Goal: Information Seeking & Learning: Learn about a topic

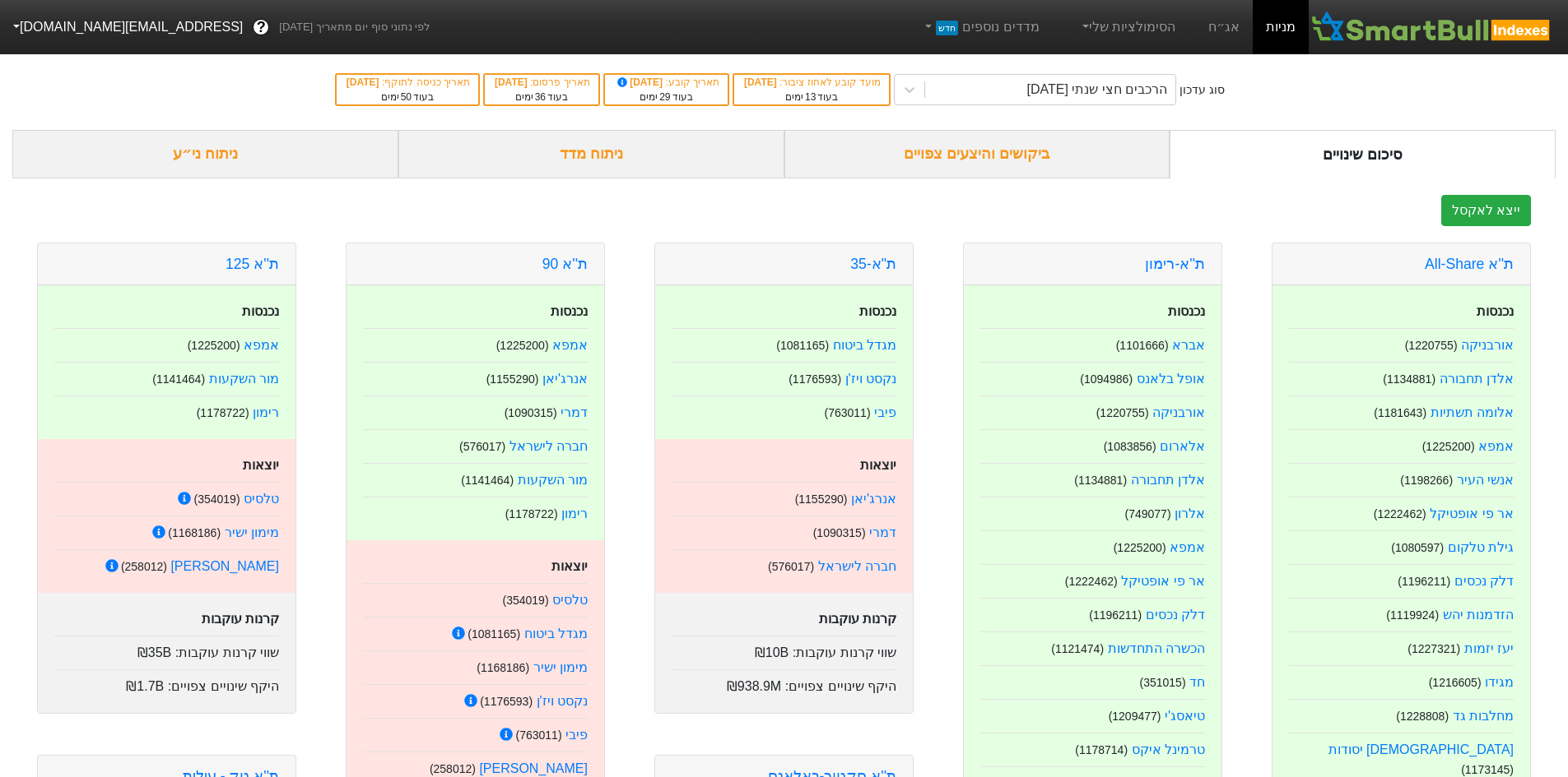
click at [1213, 42] on link "אג״ח" at bounding box center [1223, 26] width 57 height 54
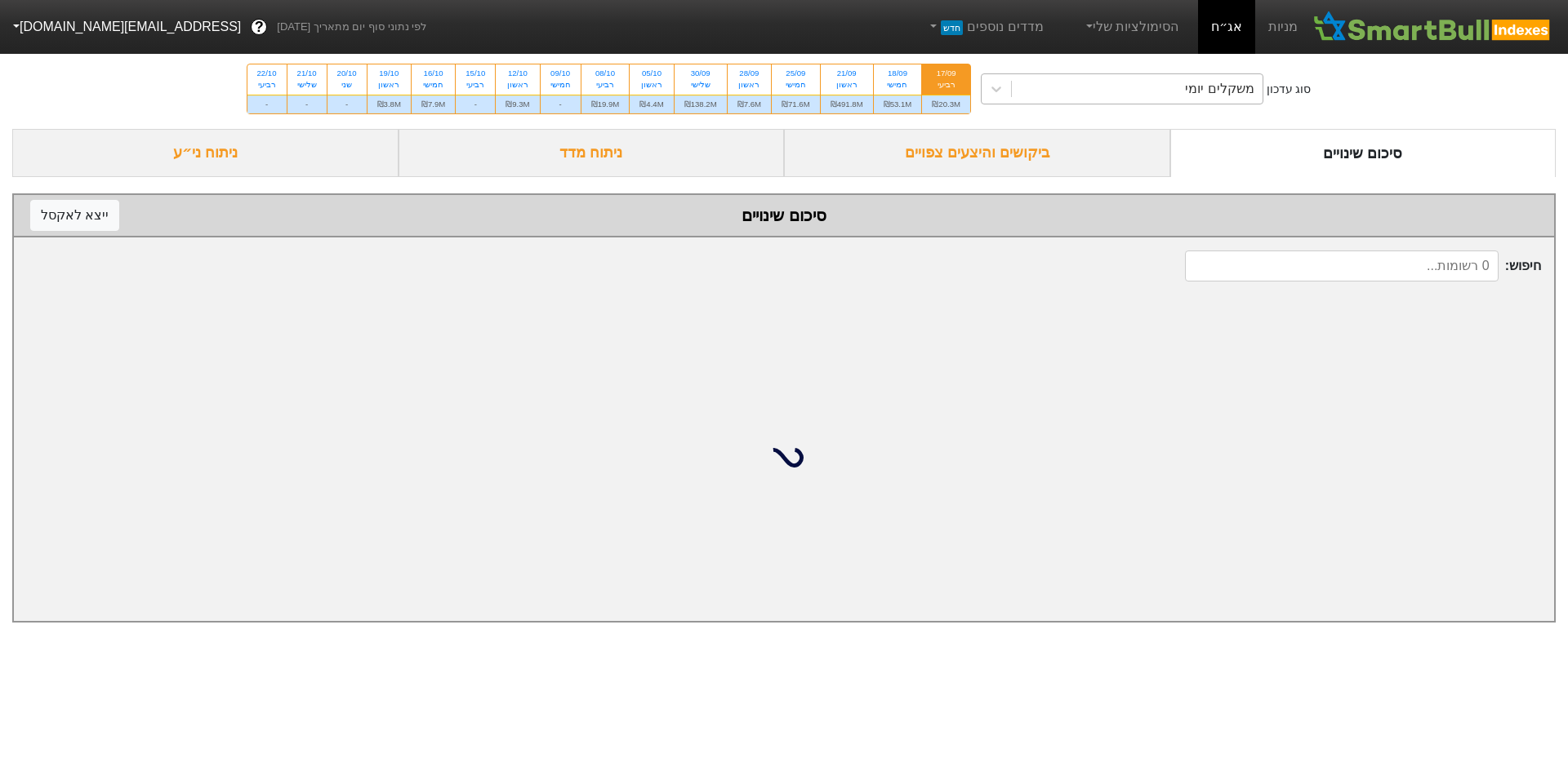
click at [1080, 89] on div "משקלים יומי" at bounding box center [1137, 89] width 251 height 30
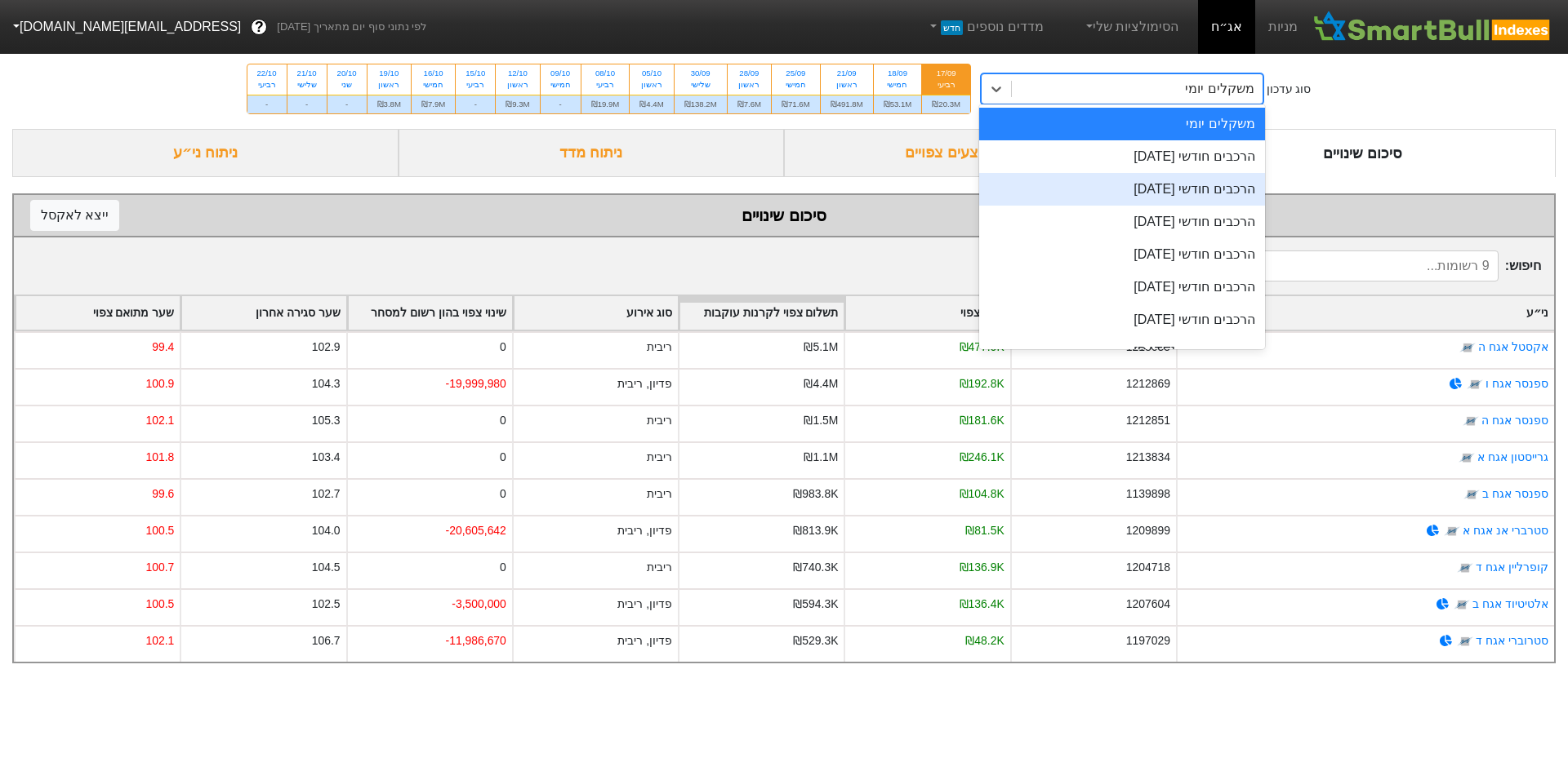
click at [1087, 182] on div "הרכבים חודשי [DATE]" at bounding box center [1122, 189] width 286 height 32
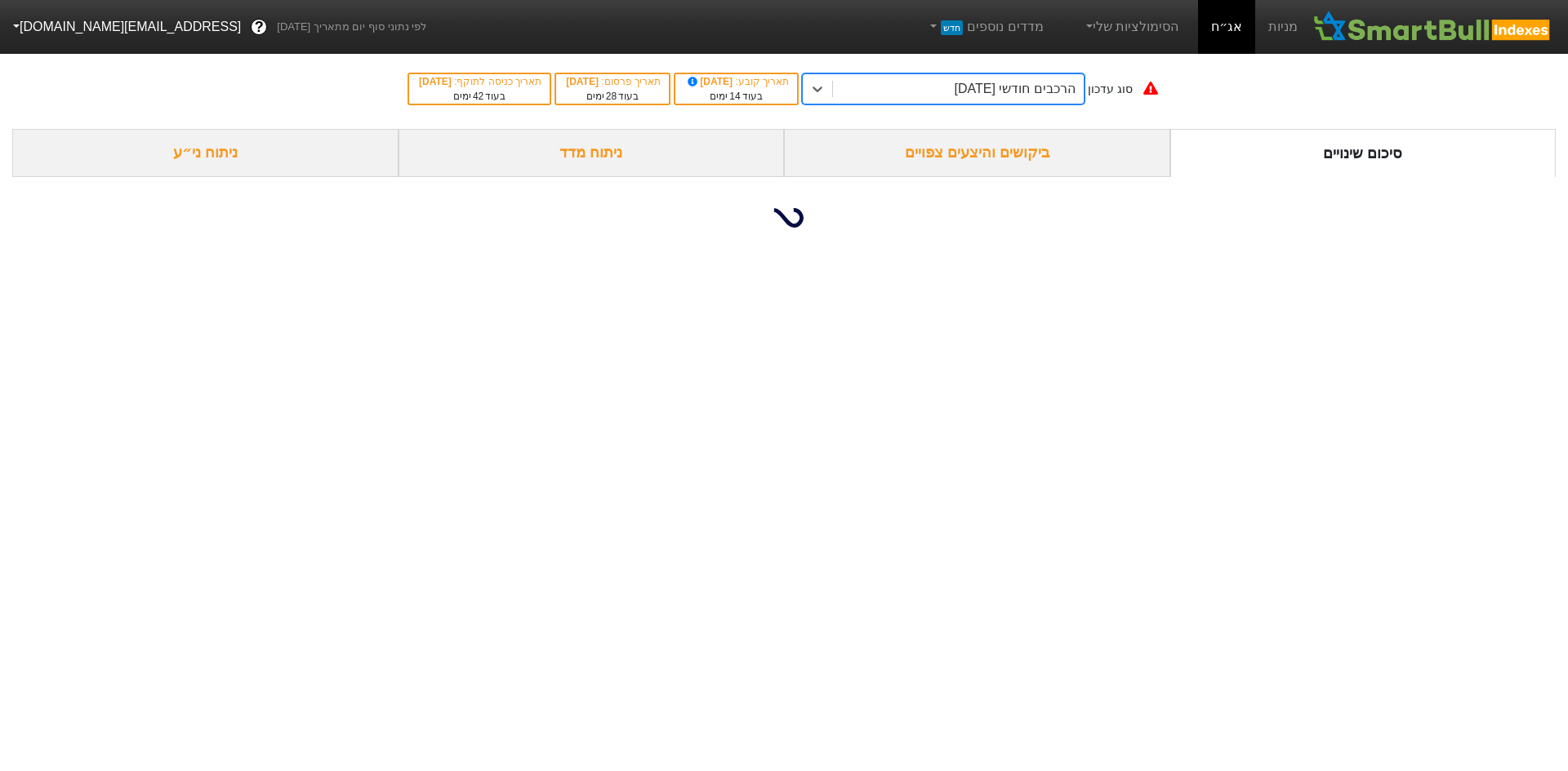
click at [963, 87] on div "הרכבים חודשי [DATE]" at bounding box center [1014, 88] width 121 height 19
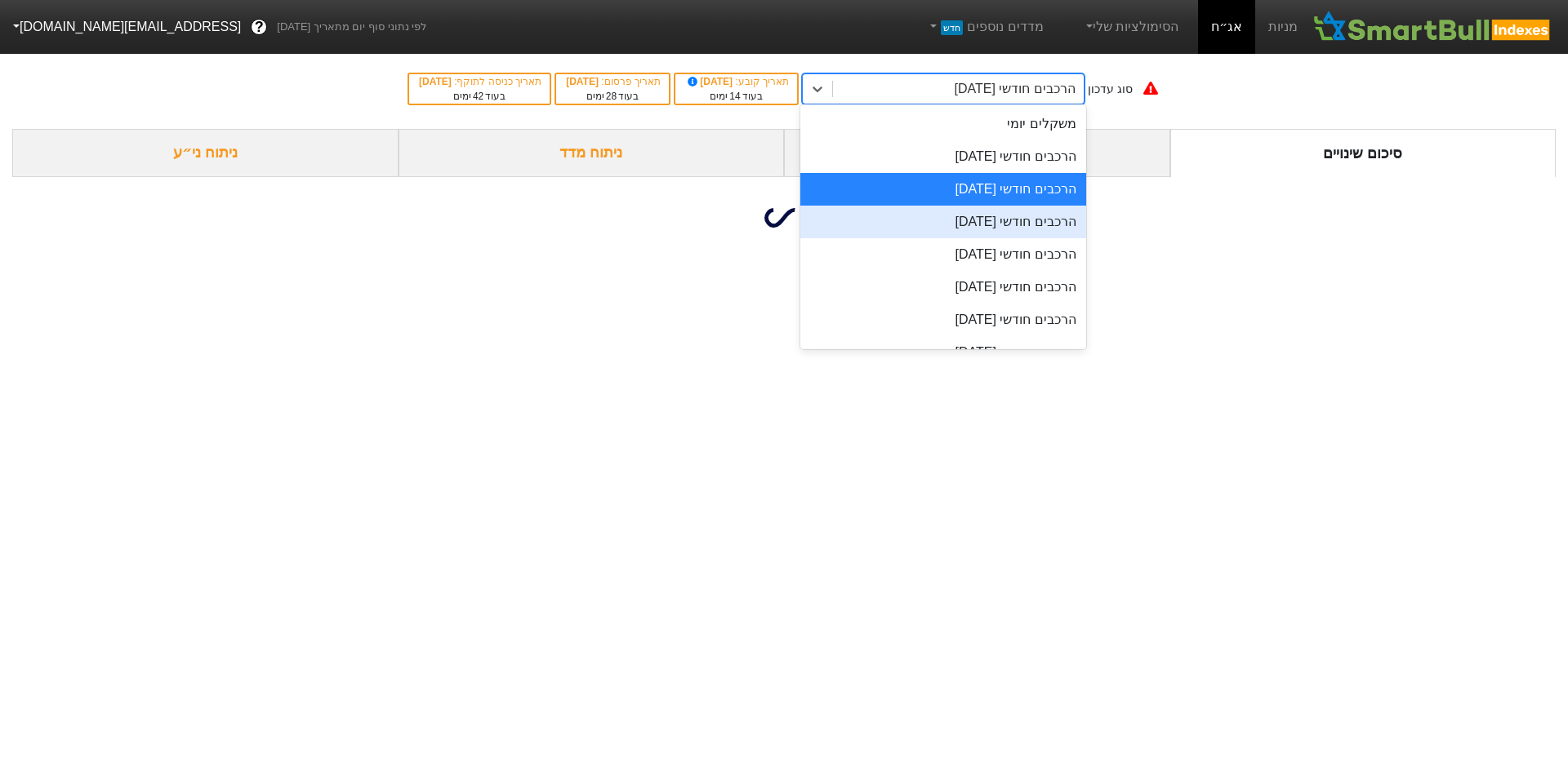
click at [986, 209] on div "הרכבים חודשי [DATE]" at bounding box center [943, 222] width 286 height 32
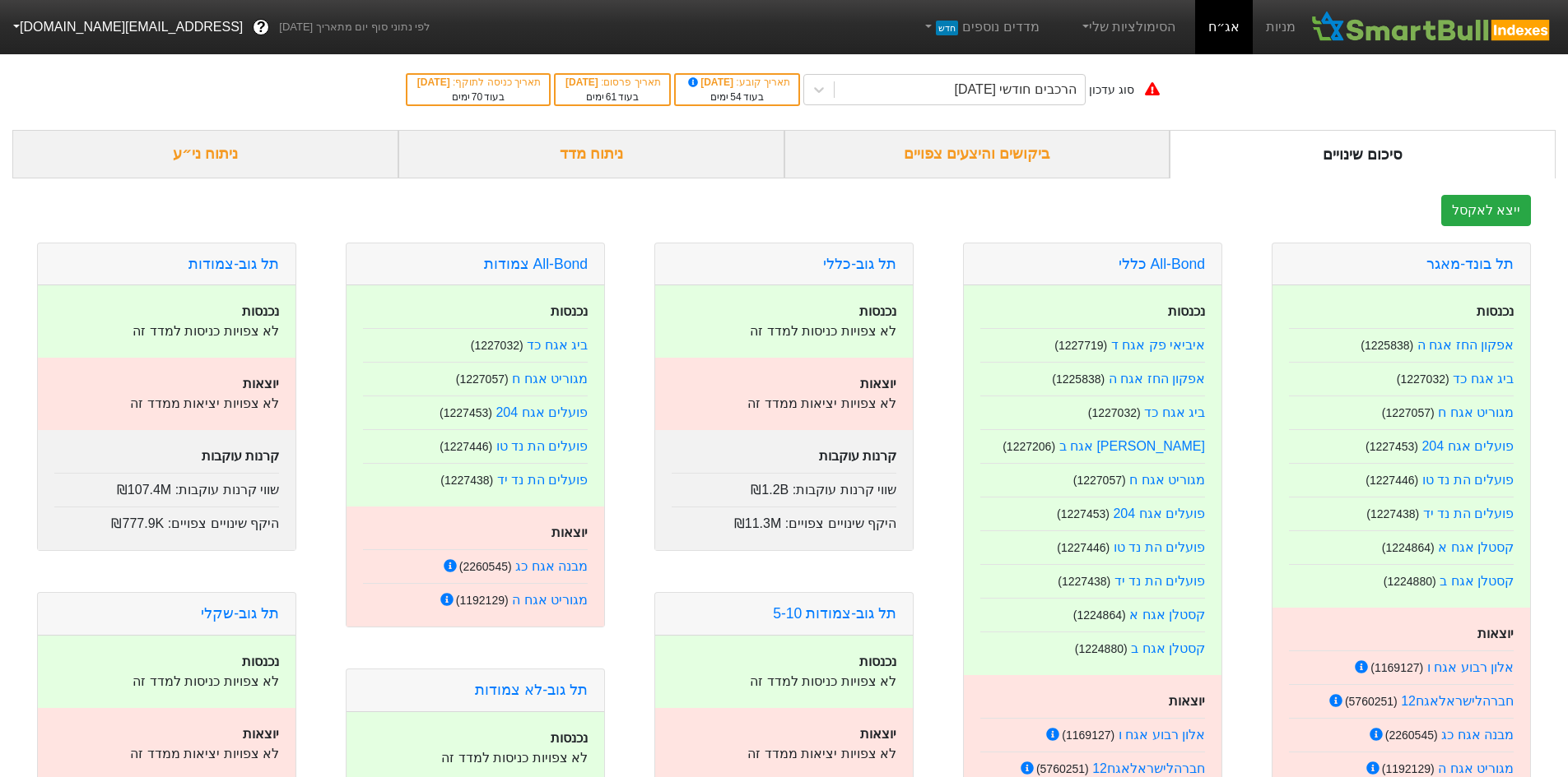
click at [706, 167] on div "ניתוח מדד" at bounding box center [591, 154] width 386 height 49
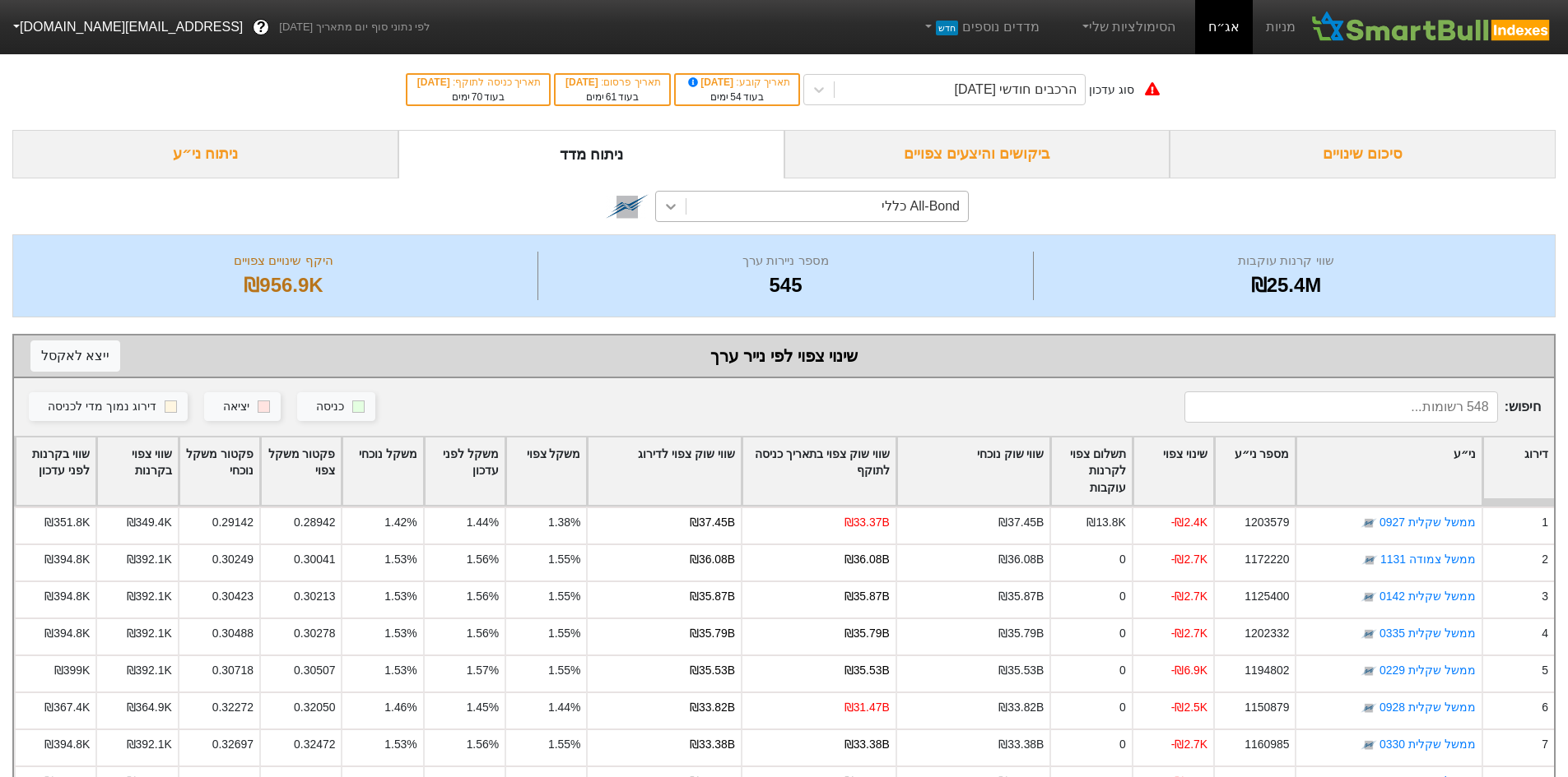
click at [658, 212] on div at bounding box center [671, 207] width 30 height 30
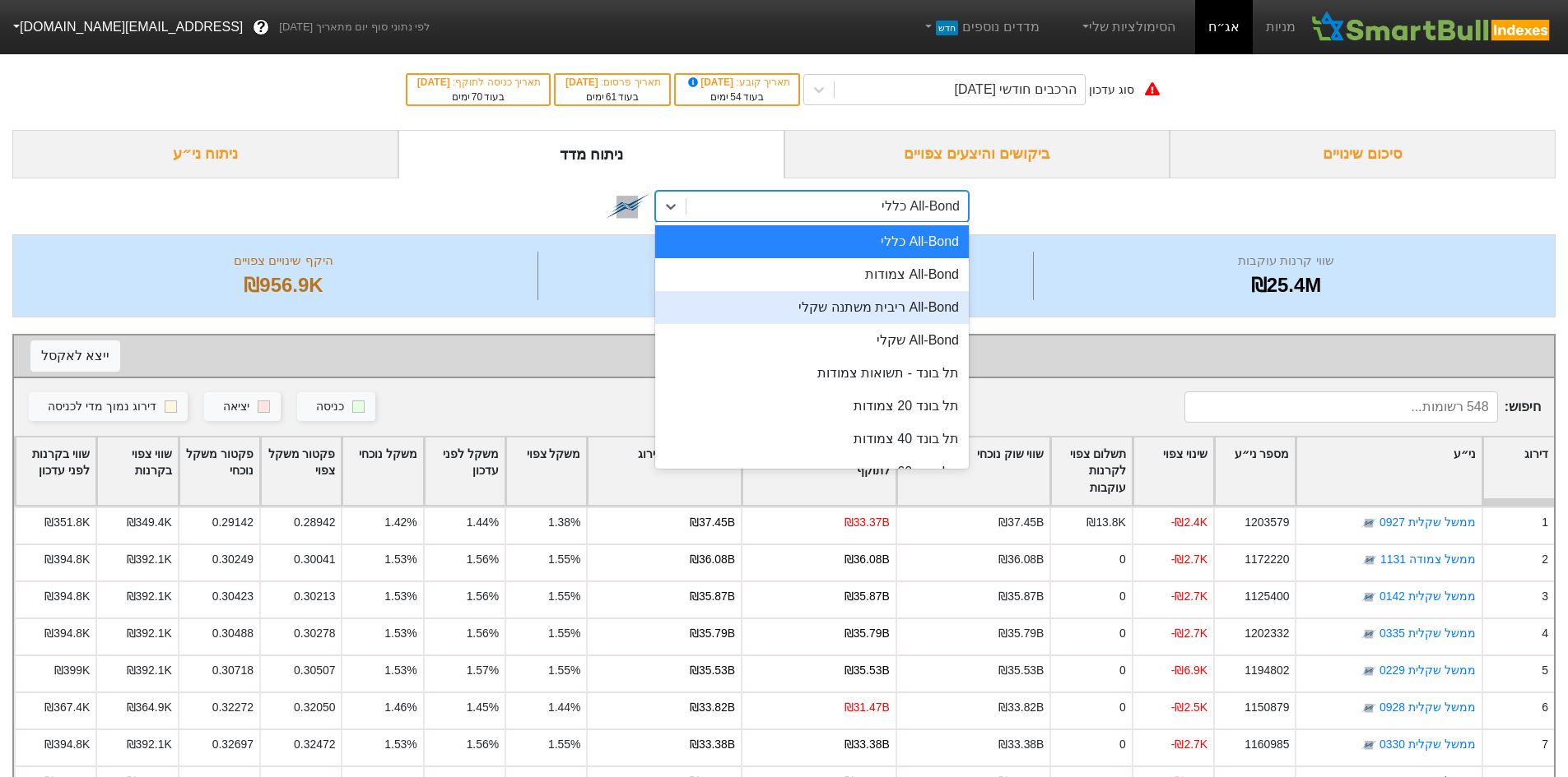
scroll to position [109, 0]
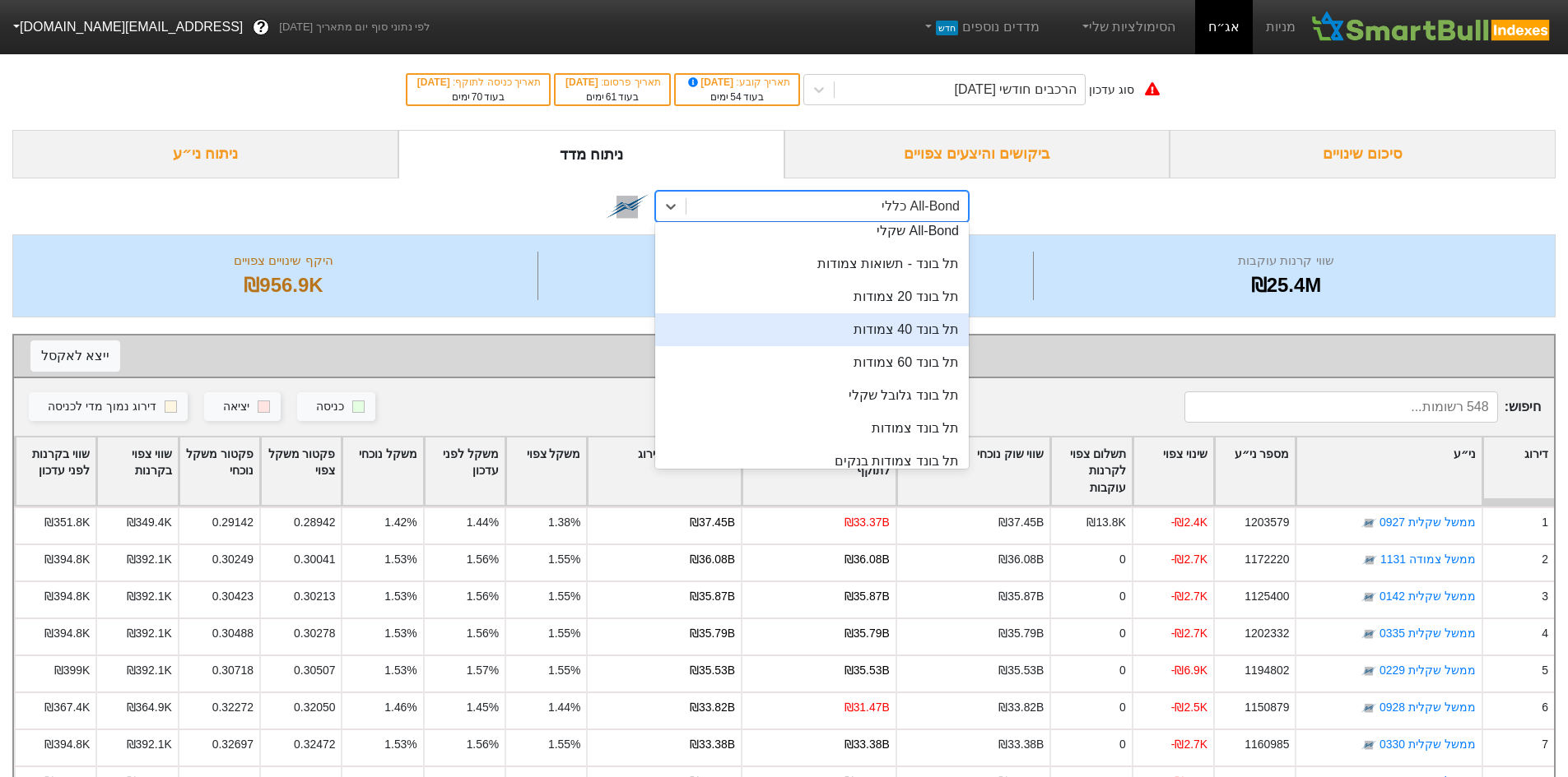
click at [837, 328] on div "תל בונד 40 צמודות" at bounding box center [812, 329] width 314 height 33
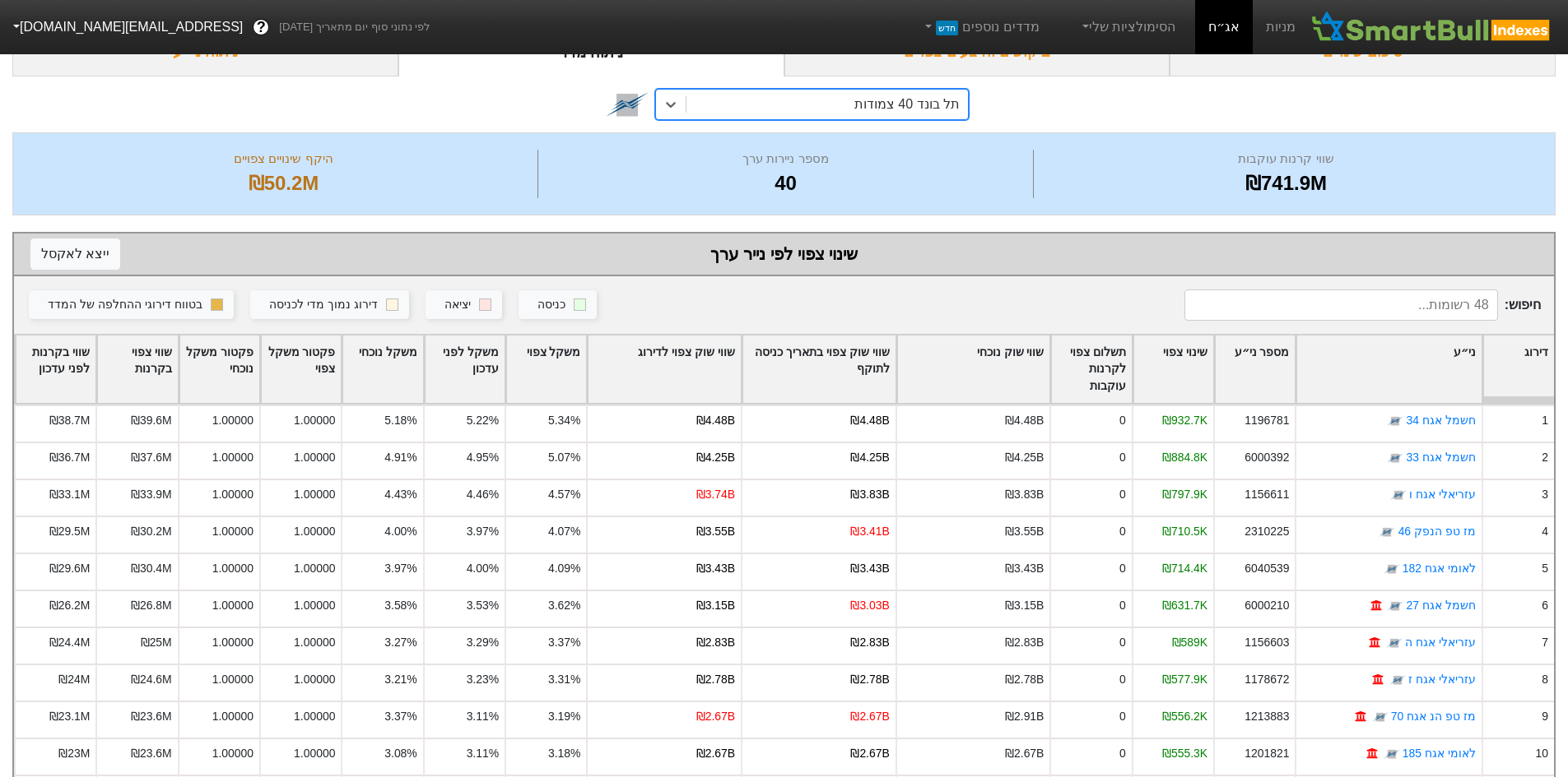
scroll to position [220, 0]
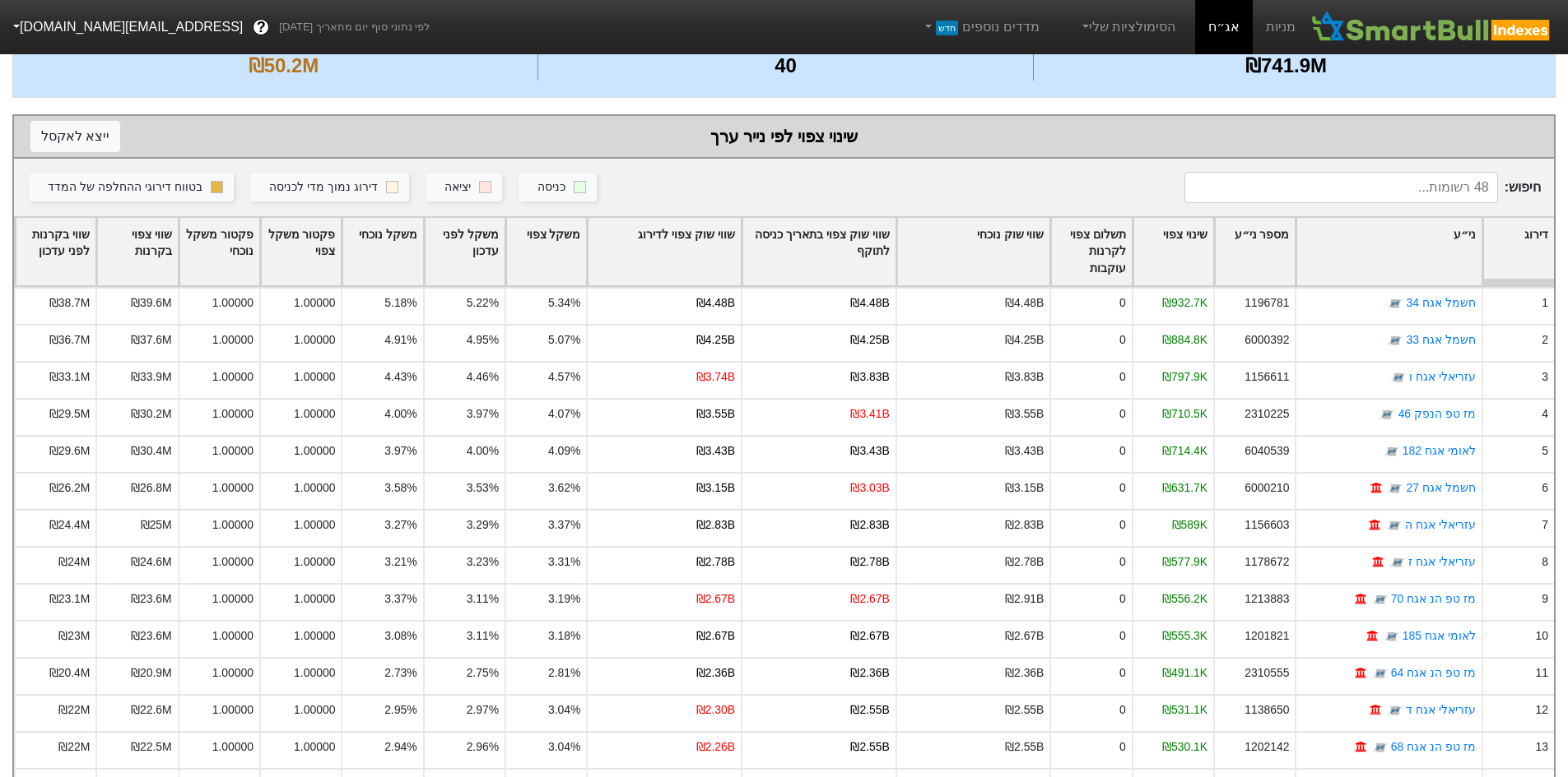
click at [691, 246] on div "שווי שוק צפוי לדירוג" at bounding box center [663, 252] width 153 height 68
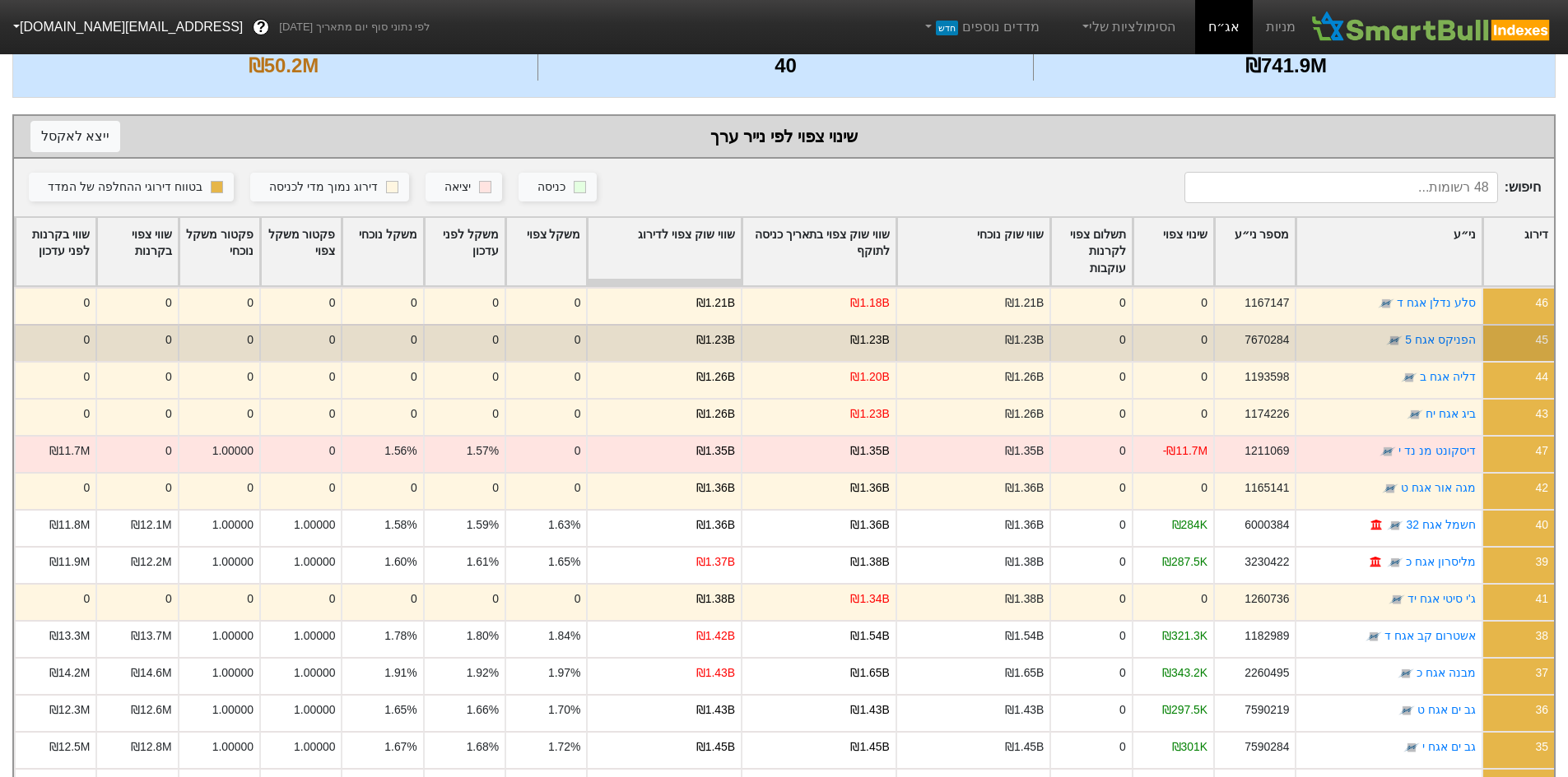
scroll to position [109, 0]
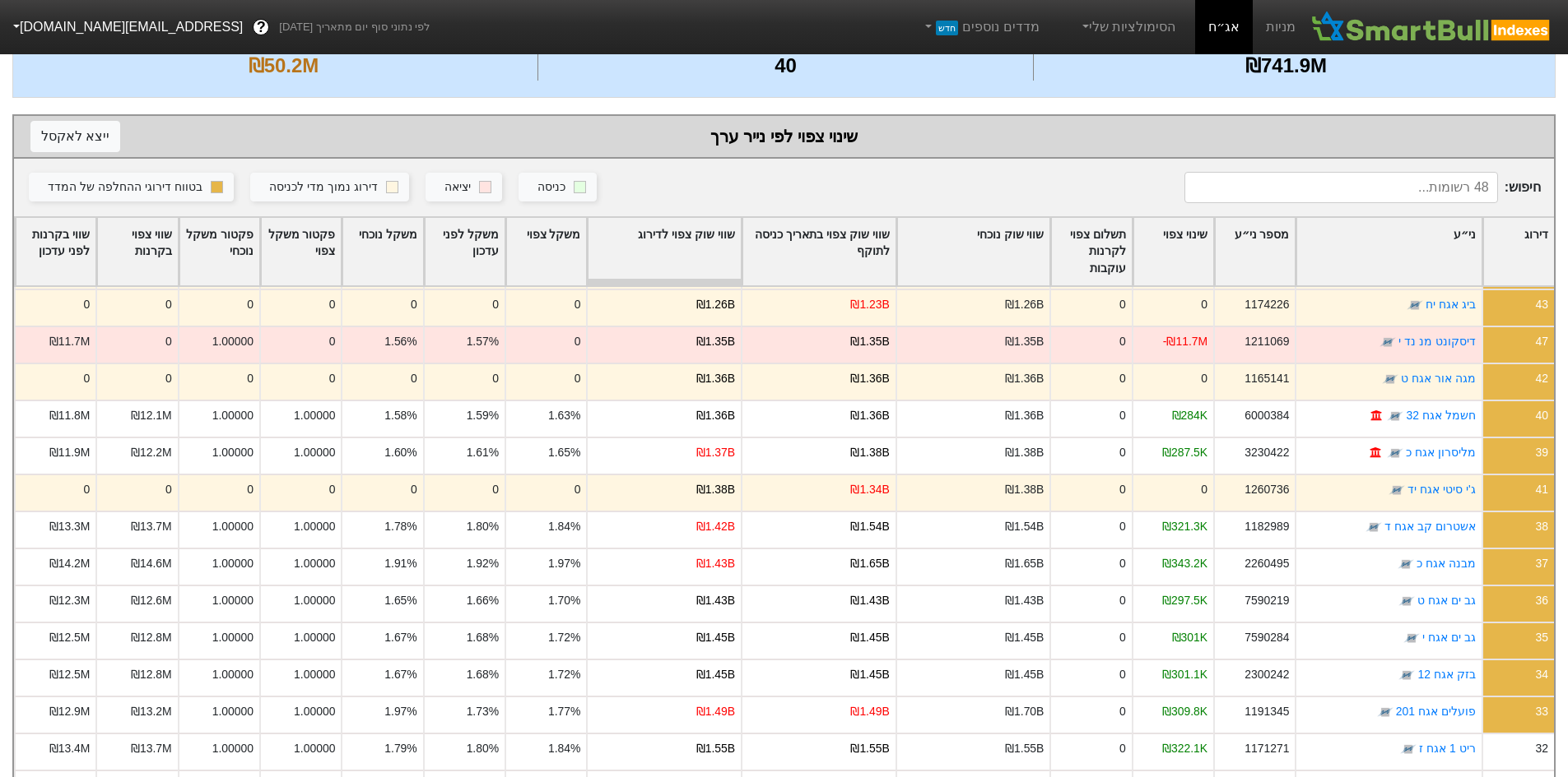
click at [701, 260] on div "שווי שוק צפוי לדירוג" at bounding box center [663, 252] width 153 height 68
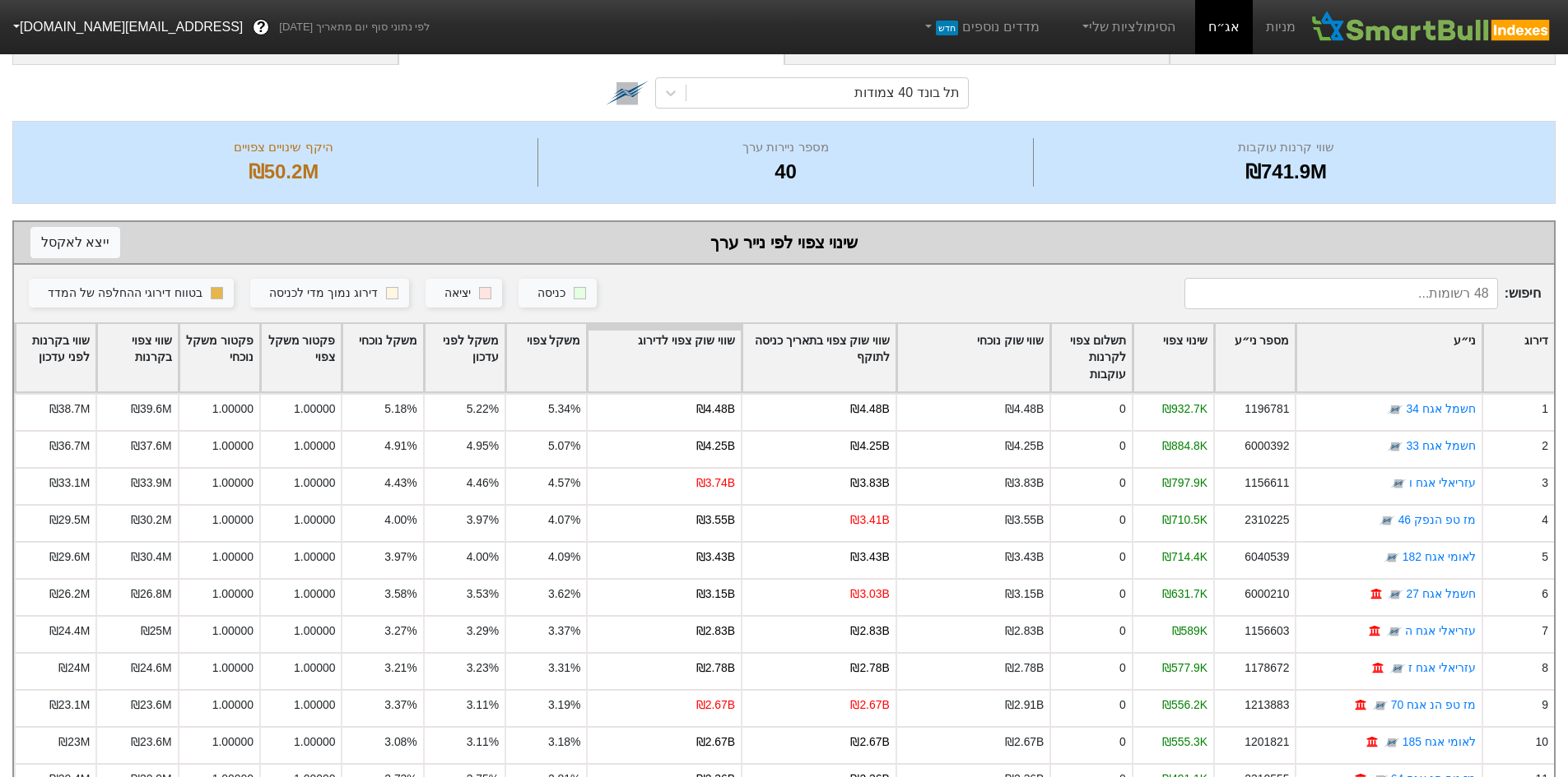
scroll to position [6, 0]
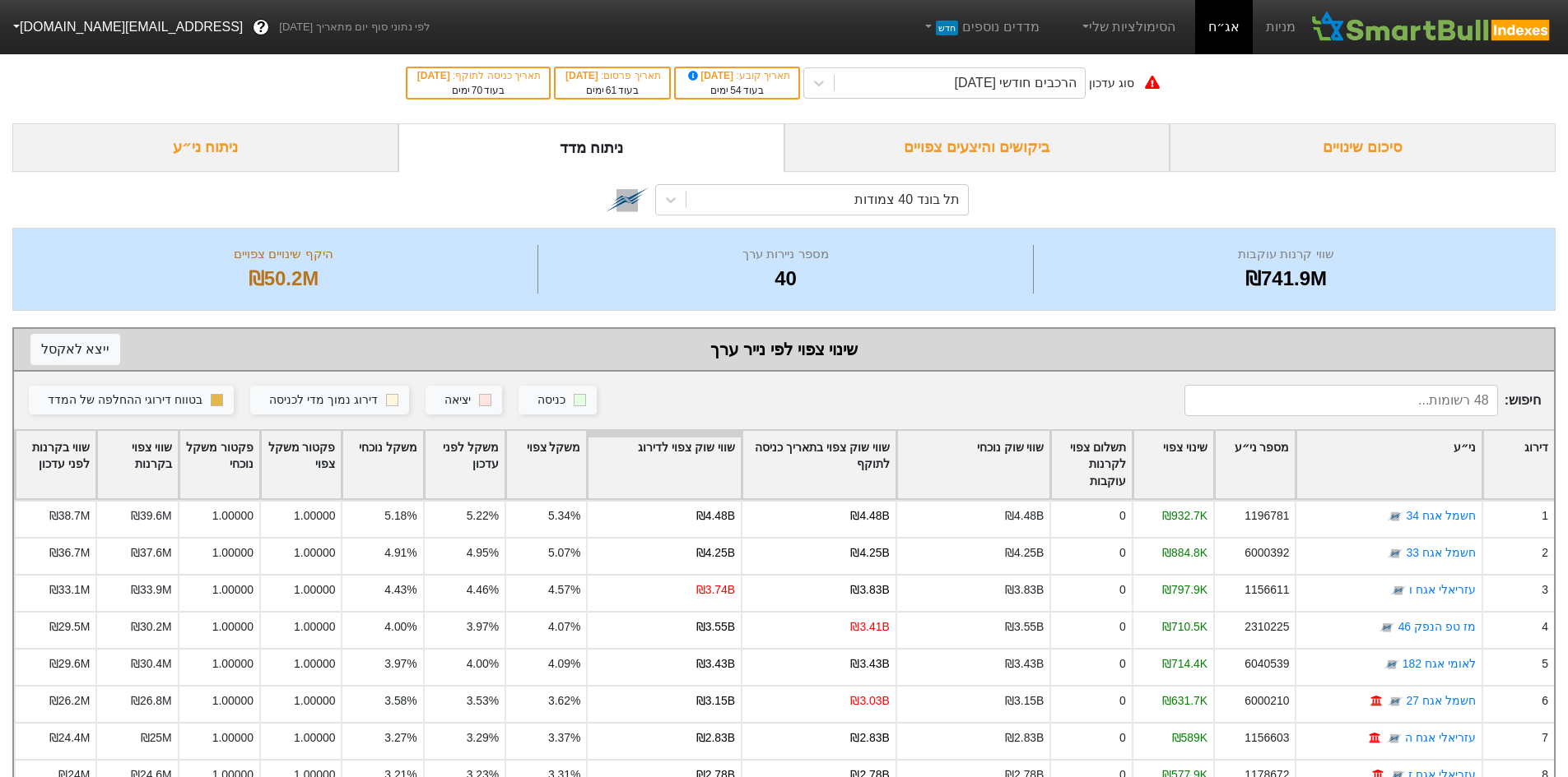
drag, startPoint x: 1178, startPoint y: 451, endPoint x: 1178, endPoint y: 440, distance: 11.0
click at [1178, 451] on div "שינוי צפוי" at bounding box center [1173, 464] width 80 height 68
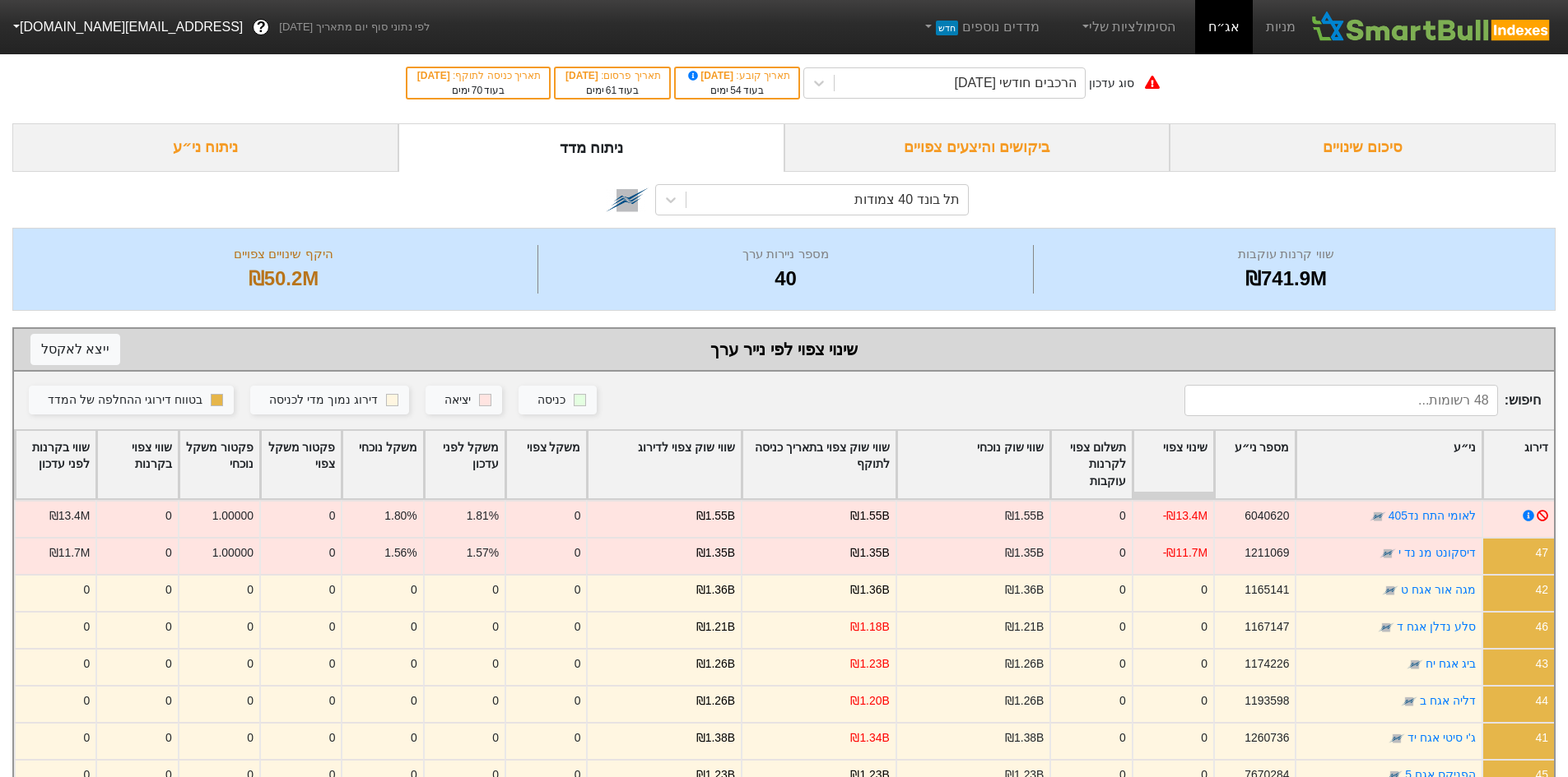
click at [1185, 462] on div "שינוי צפוי" at bounding box center [1173, 464] width 80 height 68
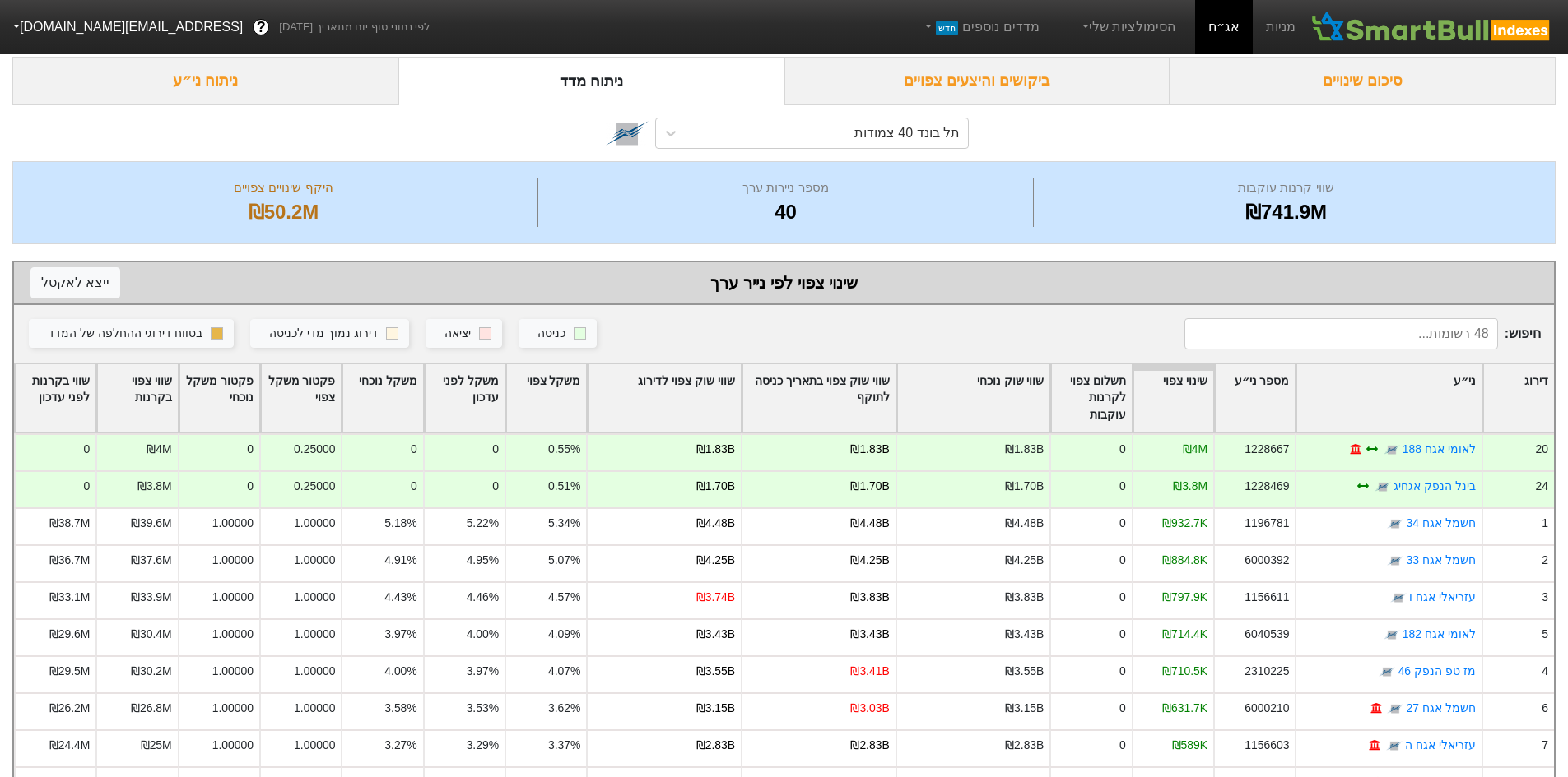
scroll to position [116, 0]
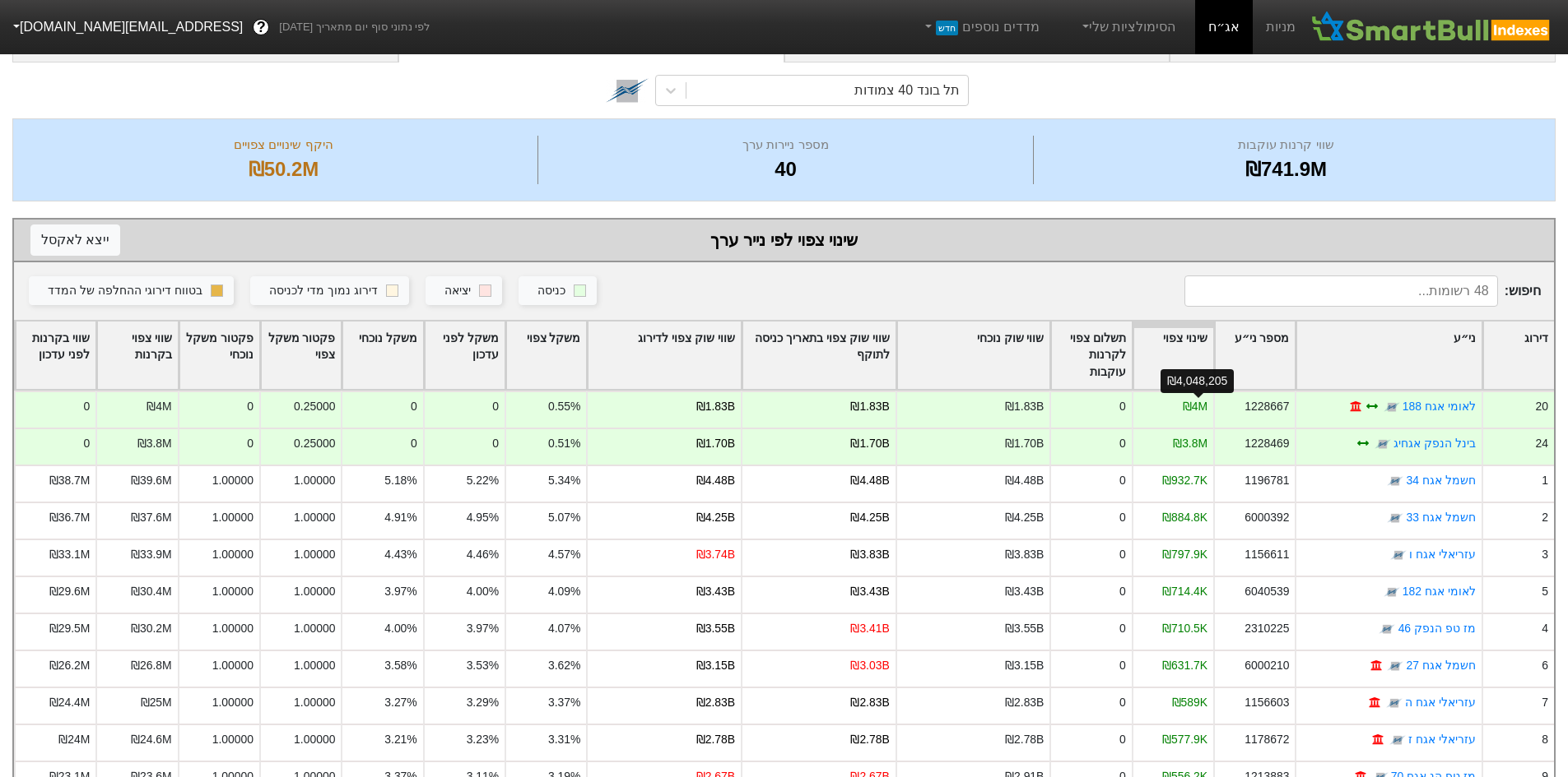
click at [1205, 359] on div "שינוי צפוי" at bounding box center [1173, 355] width 80 height 68
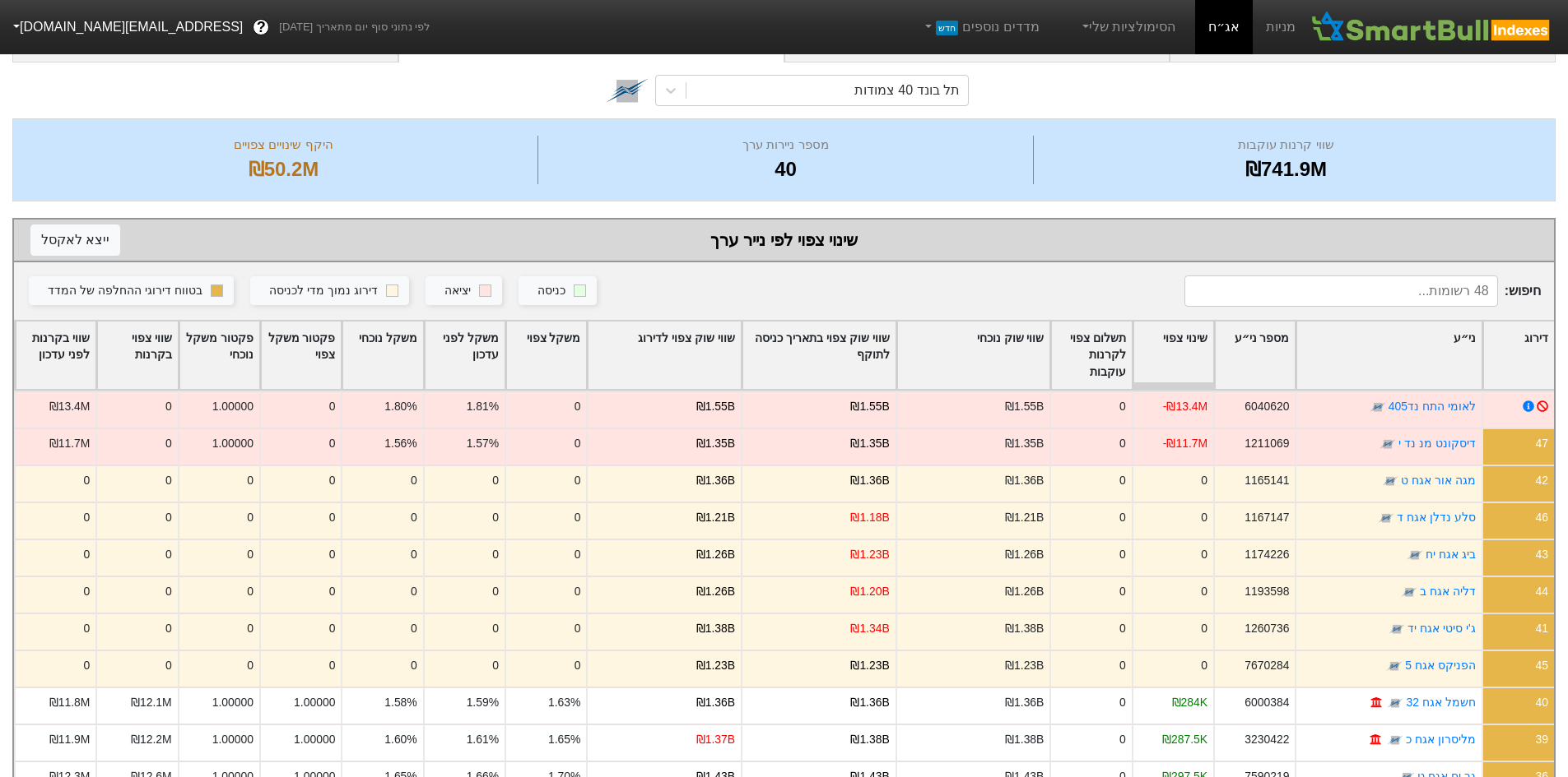
click at [692, 351] on div "שווי שוק צפוי לדירוג" at bounding box center [663, 355] width 153 height 68
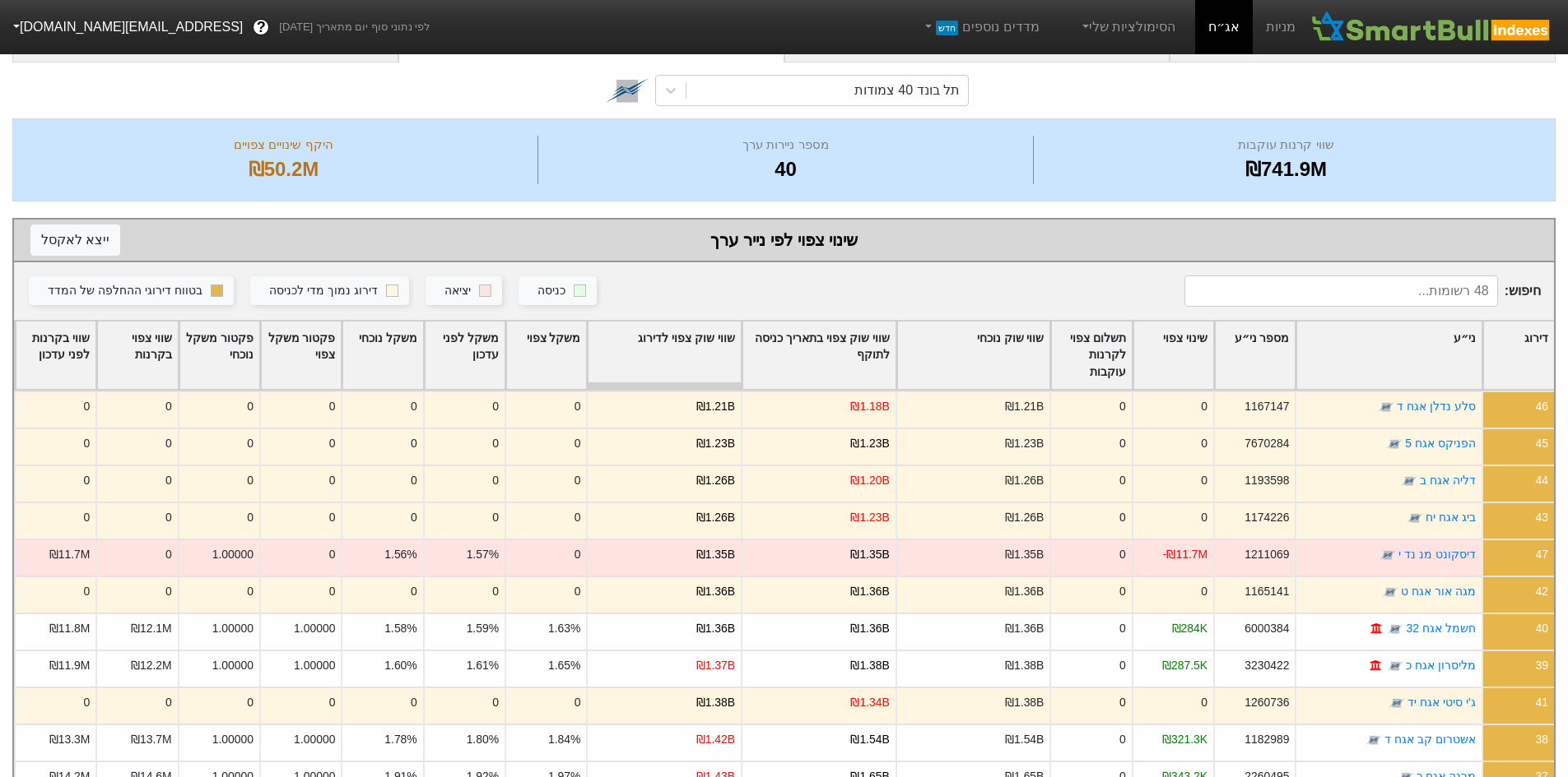
click at [698, 343] on div "שווי שוק צפוי לדירוג" at bounding box center [663, 355] width 153 height 68
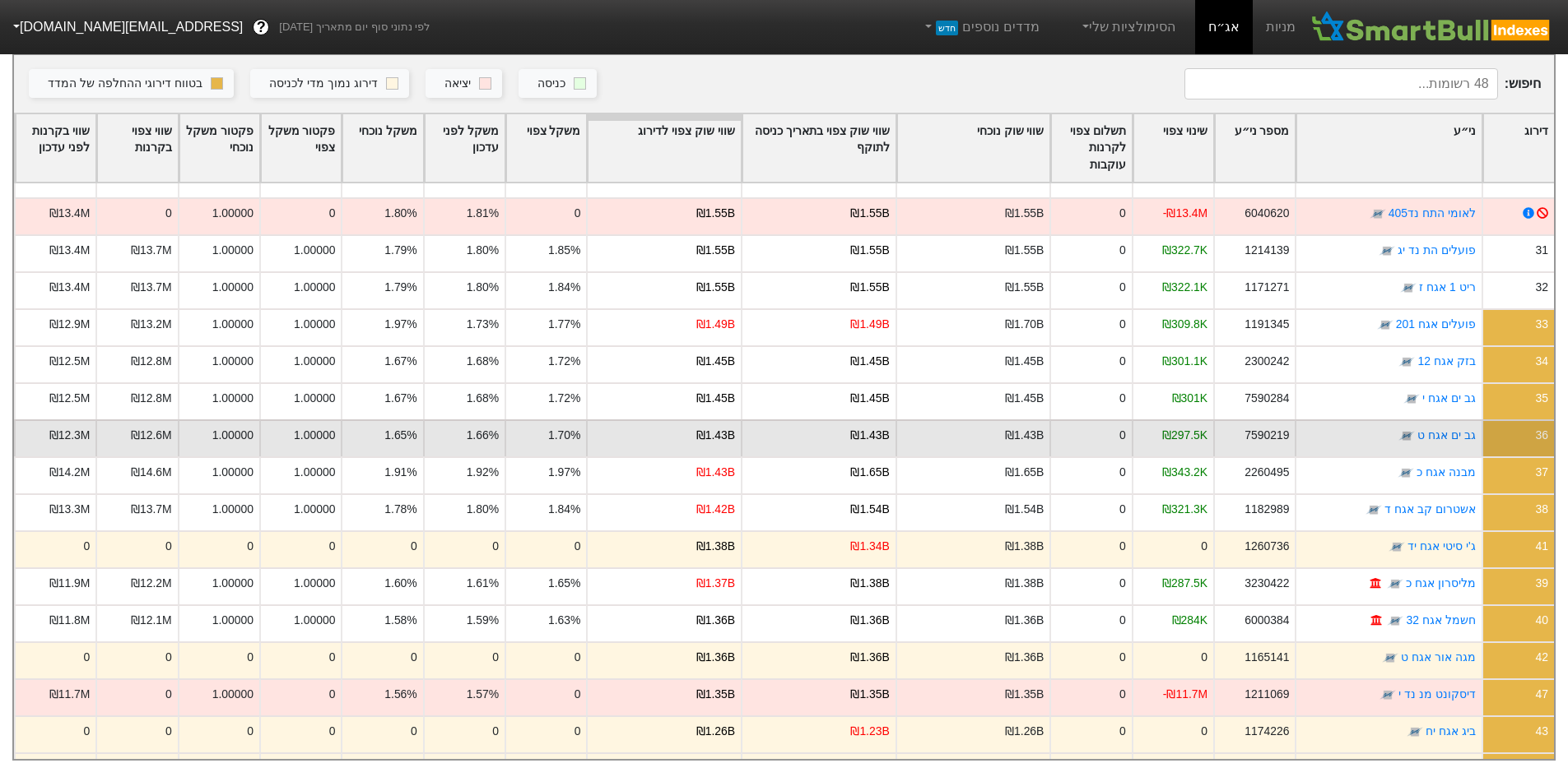
scroll to position [1201, 0]
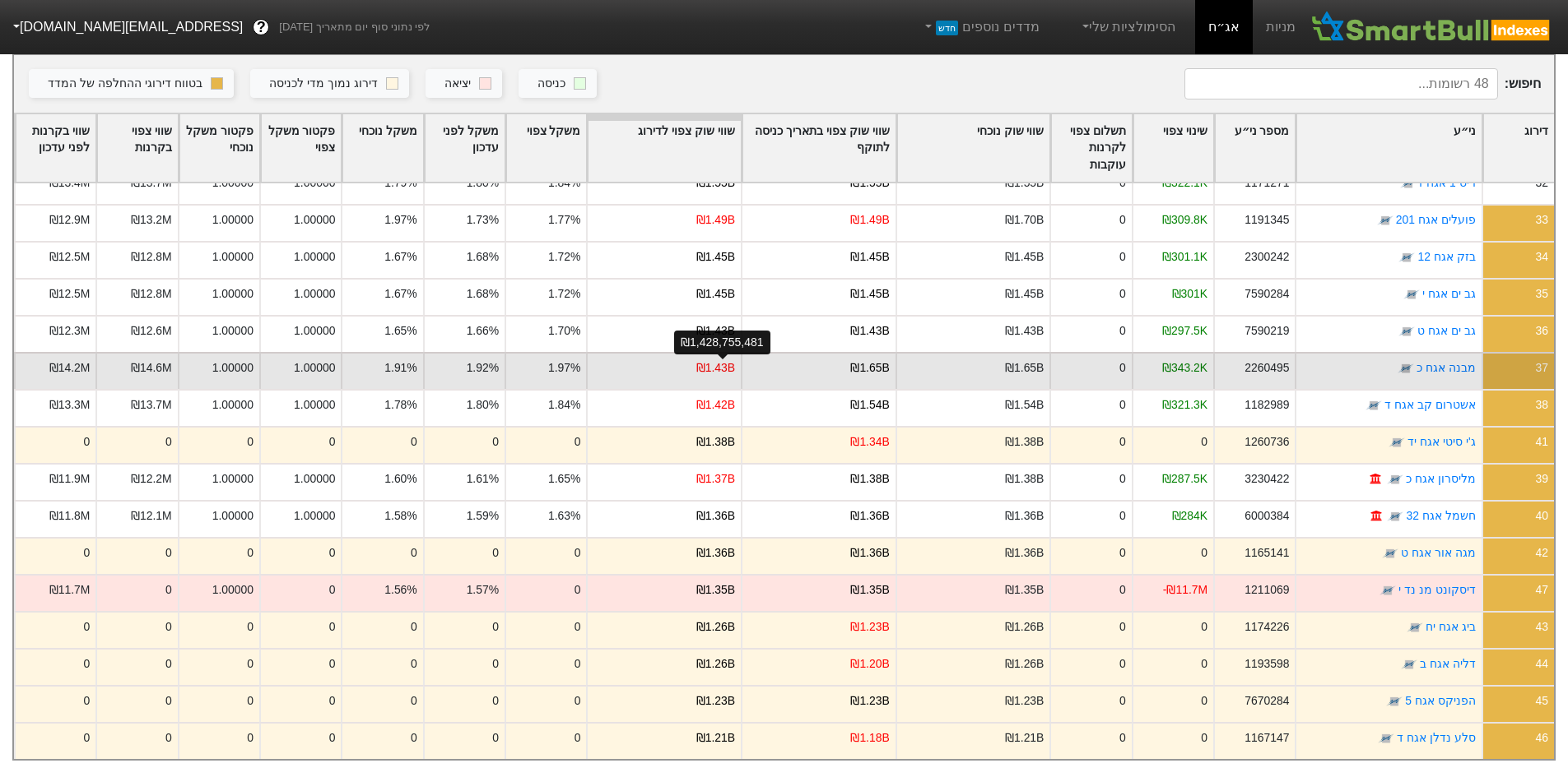
click at [716, 359] on div "₪1.43B" at bounding box center [716, 368] width 39 height 18
